Goal: Task Accomplishment & Management: Manage account settings

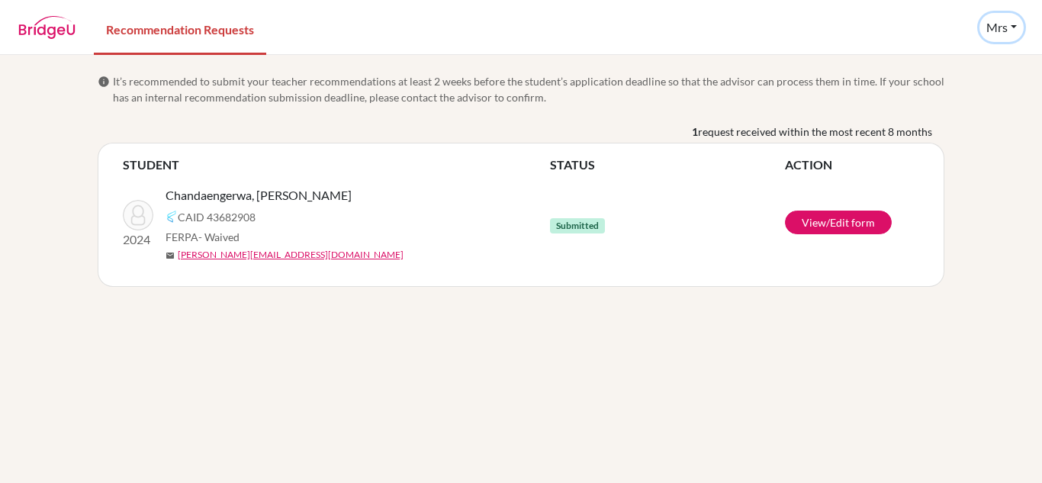
click at [1008, 30] on button "Mrs" at bounding box center [1001, 27] width 44 height 29
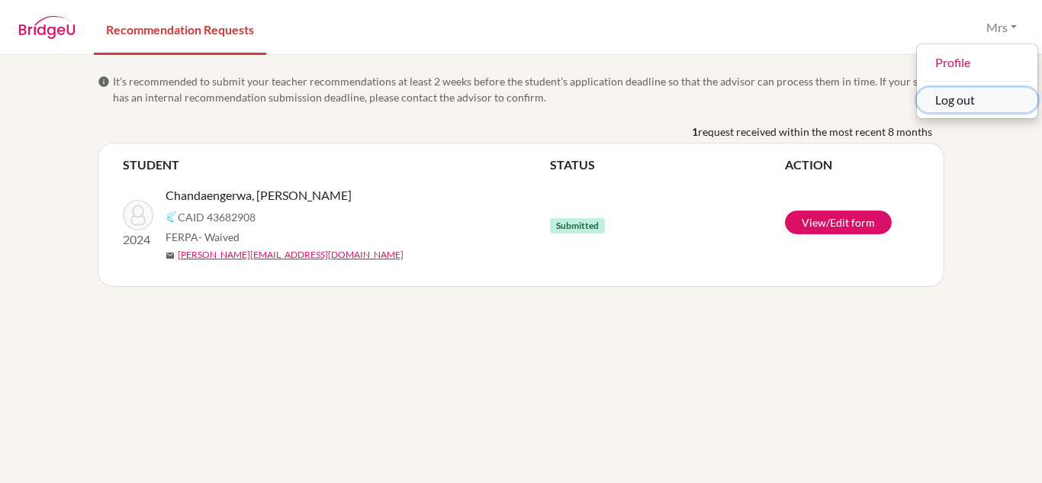
click at [965, 106] on button "Log out" at bounding box center [977, 100] width 121 height 24
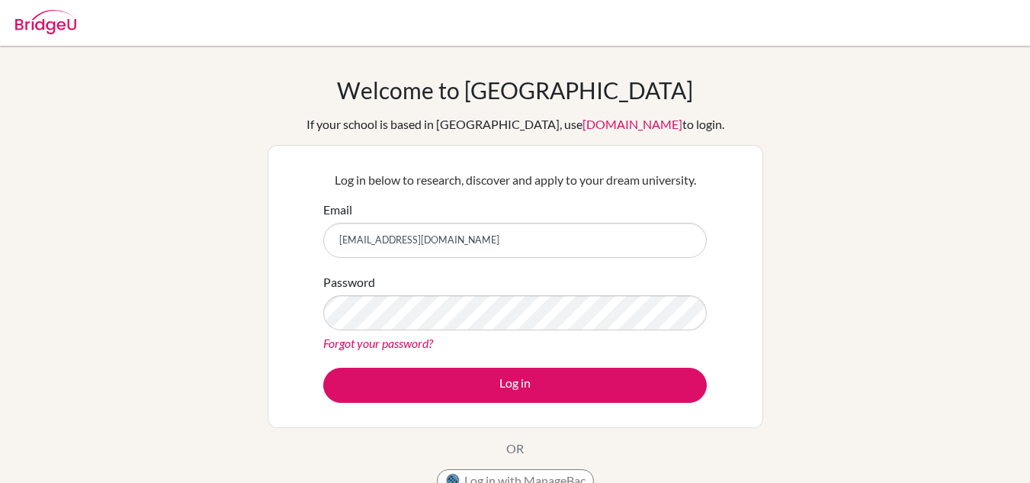
click at [628, 239] on input "mushayie2020@gmail.com" at bounding box center [515, 240] width 384 height 35
type input "m"
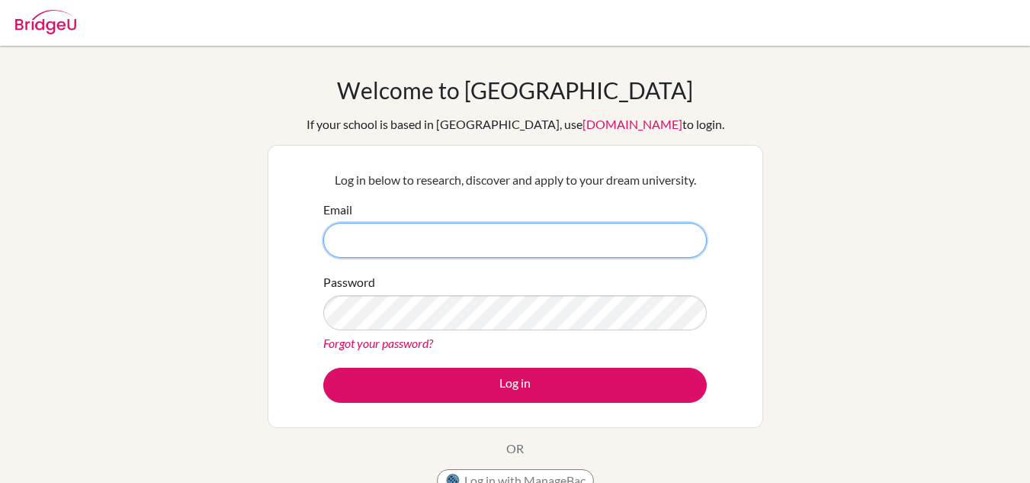
click at [470, 252] on input "Email" at bounding box center [515, 240] width 384 height 35
type input "[PERSON_NAME][EMAIL_ADDRESS][DOMAIN_NAME]"
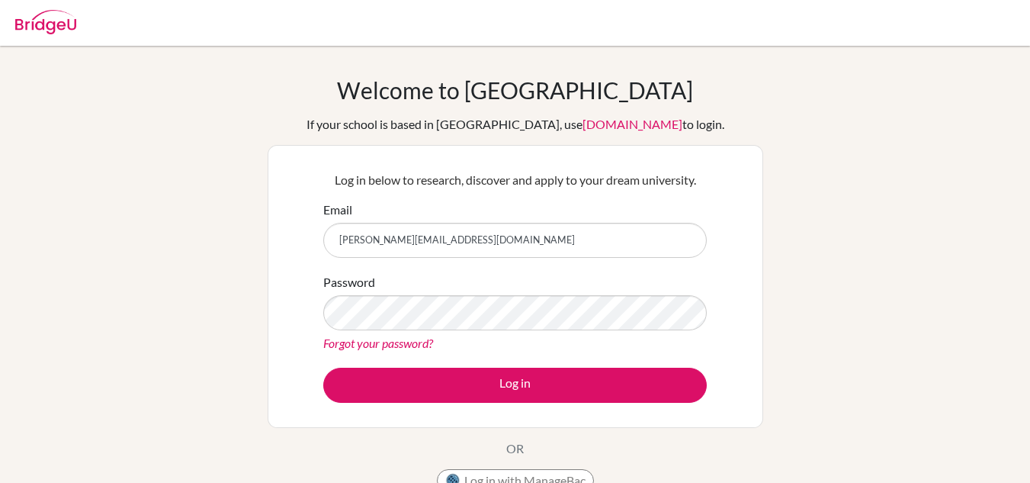
click at [874, 337] on div "Welcome to [GEOGRAPHIC_DATA] If your school is based in [GEOGRAPHIC_DATA], use …" at bounding box center [515, 325] width 1030 height 499
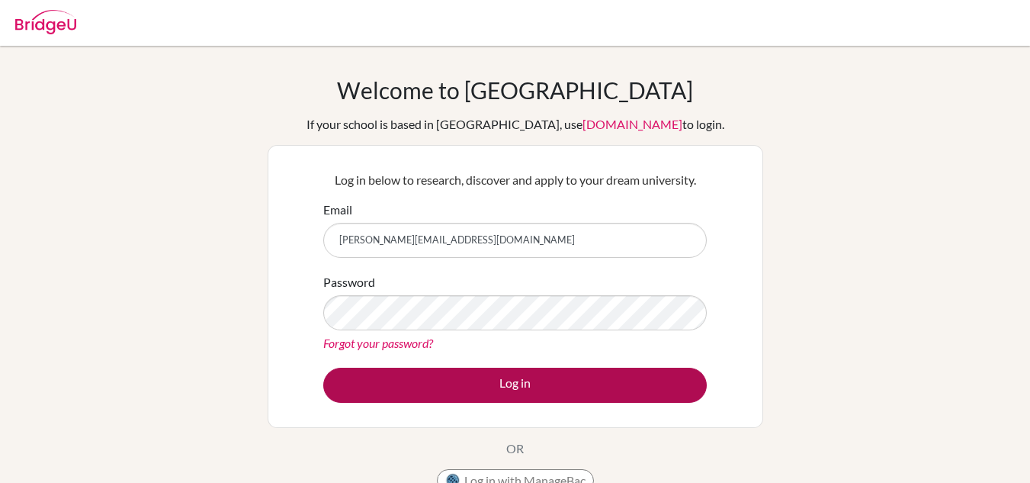
click at [637, 387] on button "Log in" at bounding box center [515, 385] width 384 height 35
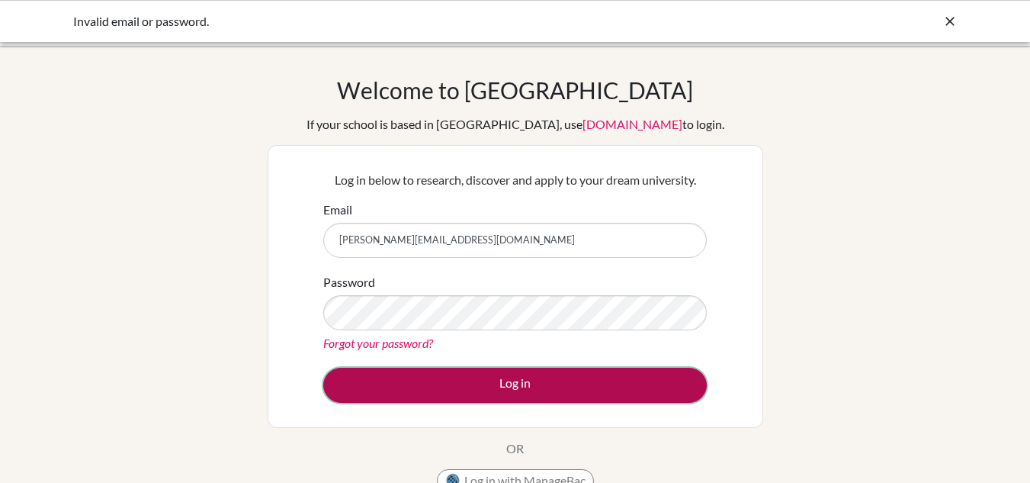
click at [372, 387] on button "Log in" at bounding box center [515, 385] width 384 height 35
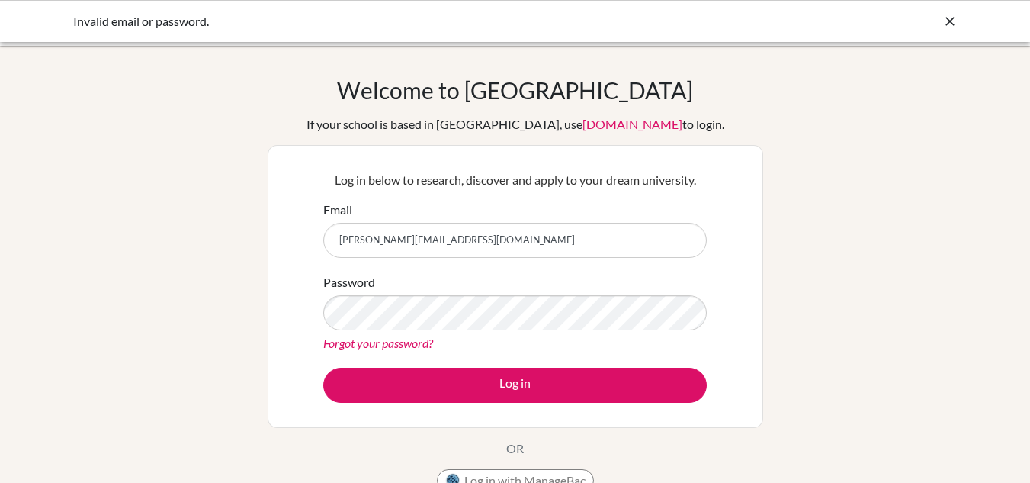
click at [857, 268] on div "Welcome to [GEOGRAPHIC_DATA] If your school is based in [GEOGRAPHIC_DATA], use …" at bounding box center [515, 325] width 1030 height 499
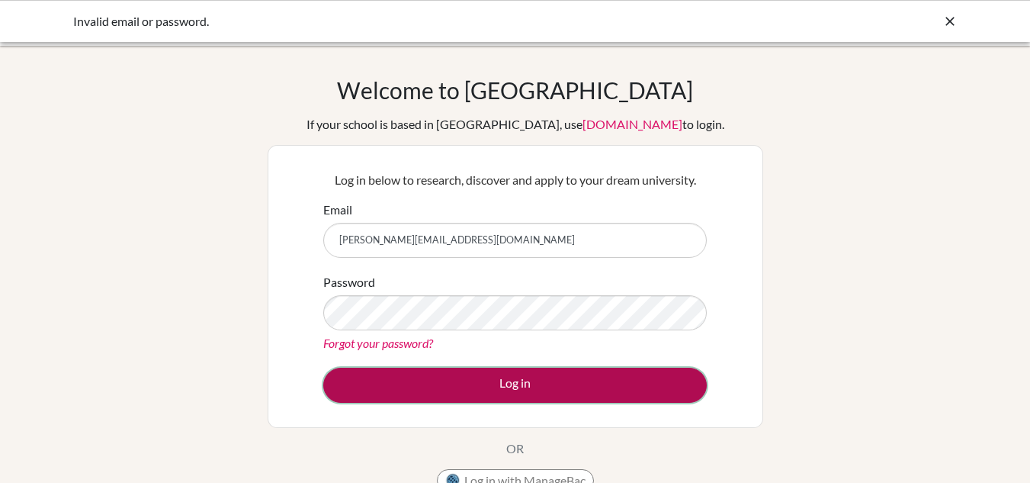
click at [638, 382] on button "Log in" at bounding box center [515, 385] width 384 height 35
